Goal: Information Seeking & Learning: Compare options

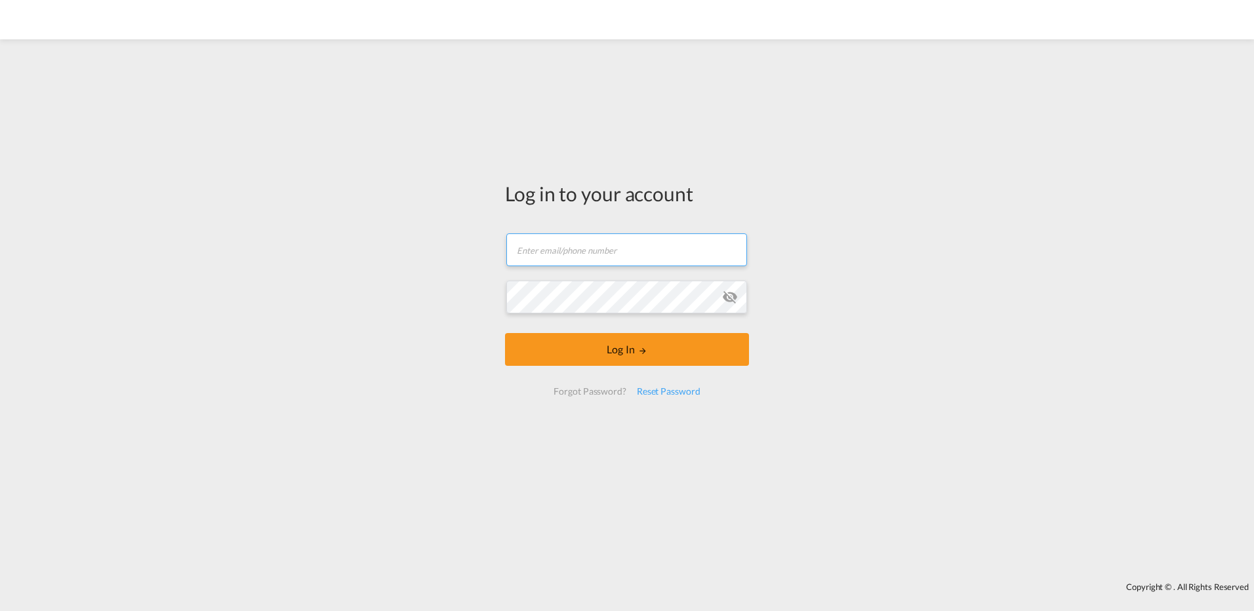
click at [550, 257] on input "text" at bounding box center [626, 249] width 241 height 33
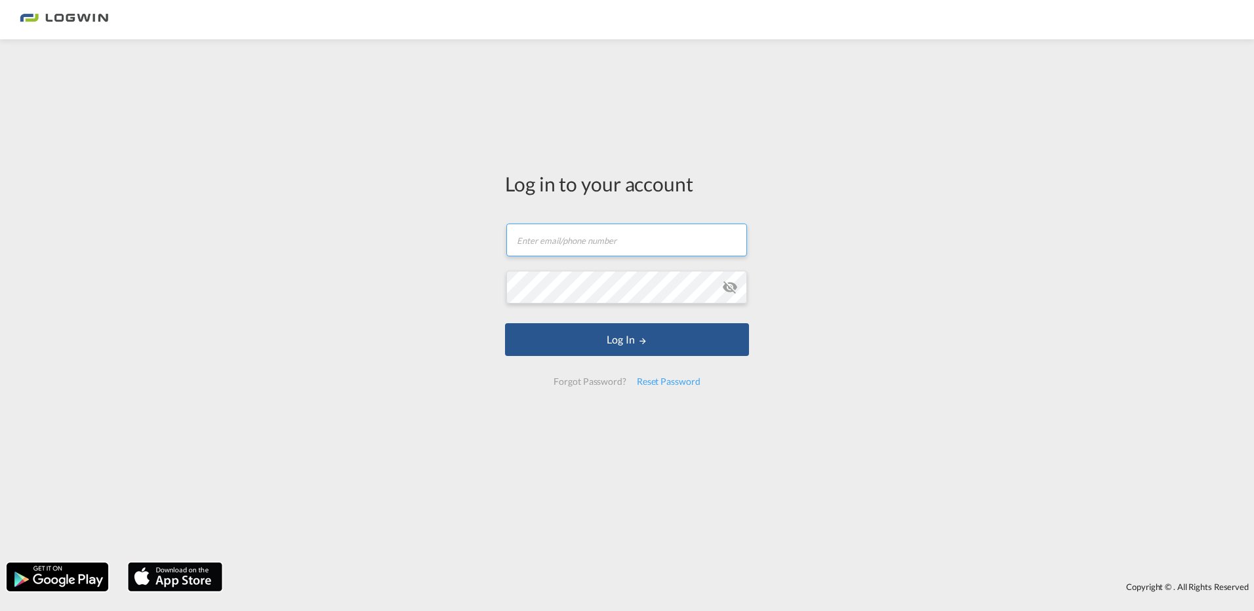
type input "[PERSON_NAME][EMAIL_ADDRESS][DOMAIN_NAME]"
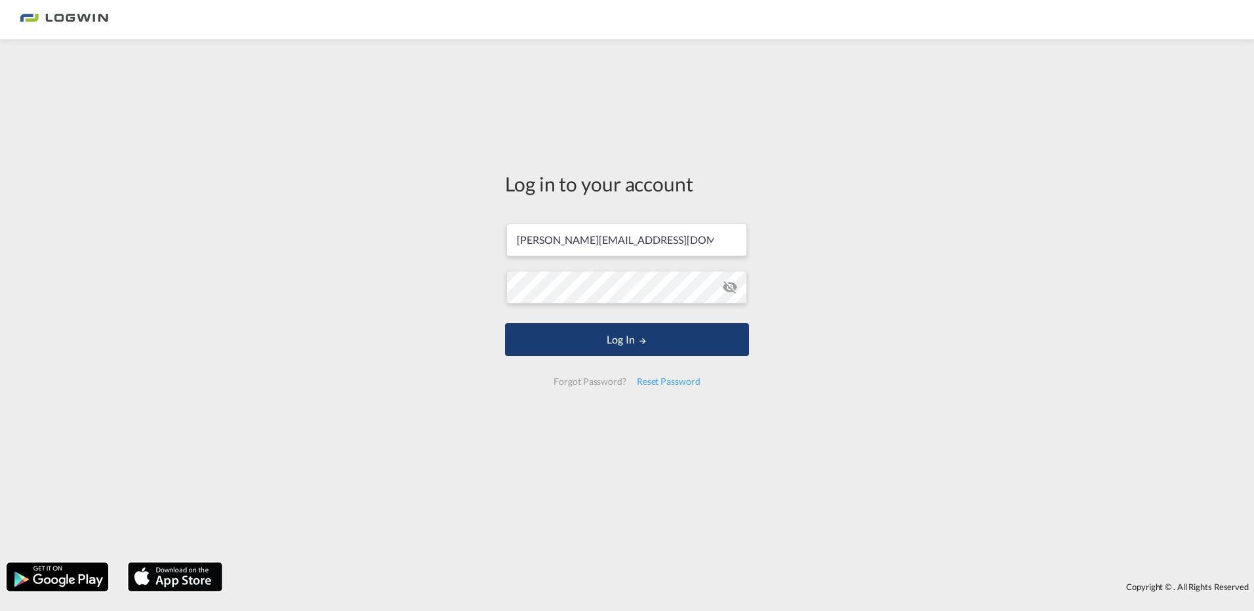
click at [616, 347] on button "Log In" at bounding box center [627, 339] width 244 height 33
